Goal: Information Seeking & Learning: Learn about a topic

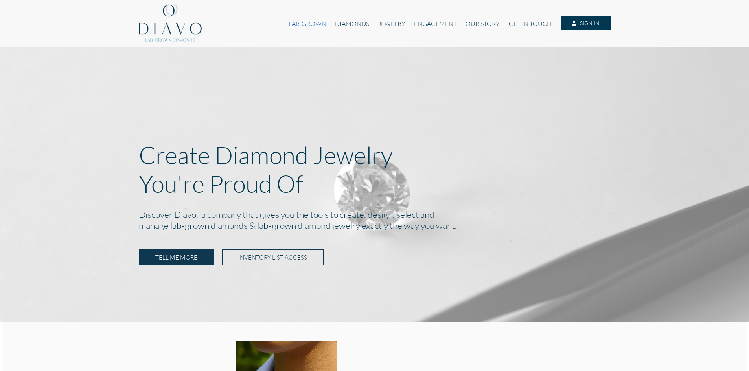
click at [304, 25] on link "LAB-GROWN" at bounding box center [307, 23] width 46 height 15
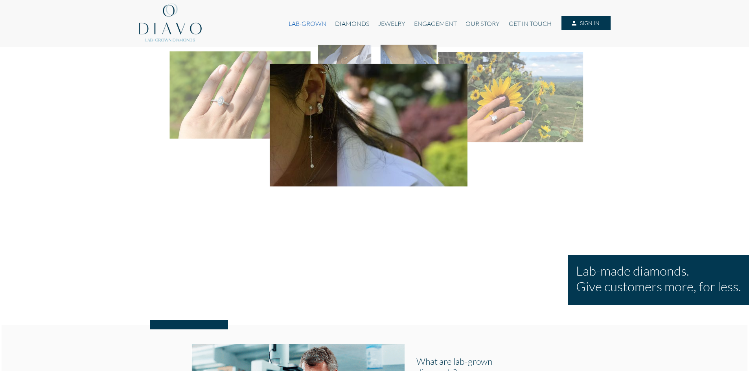
click at [307, 23] on link "LAB-GROWN" at bounding box center [307, 23] width 46 height 15
